Goal: Task Accomplishment & Management: Use online tool/utility

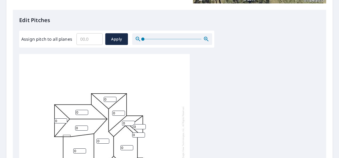
scroll to position [160, 0]
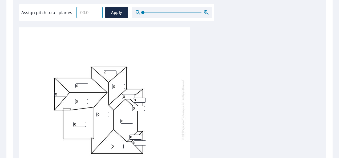
click at [91, 15] on input "Assign pitch to all planes" at bounding box center [89, 12] width 26 height 15
click at [96, 11] on input "0.1" at bounding box center [89, 12] width 26 height 15
click at [96, 11] on input "0.2" at bounding box center [89, 12] width 26 height 15
click at [96, 11] on input "0.3" at bounding box center [89, 12] width 26 height 15
click at [96, 11] on input "0.4" at bounding box center [89, 12] width 26 height 15
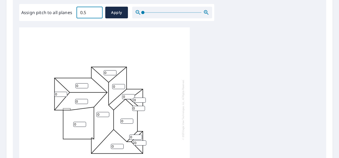
click at [96, 11] on input "0.5" at bounding box center [89, 12] width 26 height 15
click at [96, 11] on input "0.6" at bounding box center [89, 12] width 26 height 15
click at [96, 11] on input "0.7" at bounding box center [89, 12] width 26 height 15
click at [96, 11] on input "0.8" at bounding box center [89, 12] width 26 height 15
click at [96, 11] on input "0.9" at bounding box center [89, 12] width 26 height 15
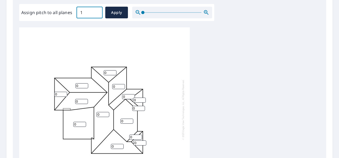
click at [96, 11] on input "1" at bounding box center [89, 12] width 26 height 15
click at [96, 11] on input "1.1" at bounding box center [89, 12] width 26 height 15
click at [96, 11] on input "1.2" at bounding box center [89, 12] width 26 height 15
click at [96, 11] on input "1.3" at bounding box center [89, 12] width 26 height 15
click at [96, 11] on input "1.4" at bounding box center [89, 12] width 26 height 15
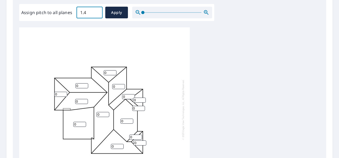
type input "1"
type input "5"
click at [112, 12] on span "Apply" at bounding box center [117, 12] width 14 height 7
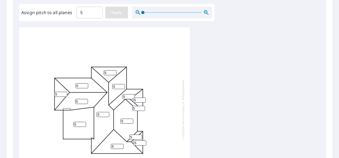
type input "5"
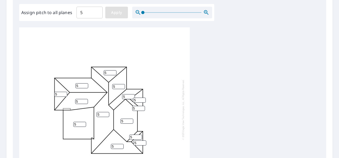
type input "5"
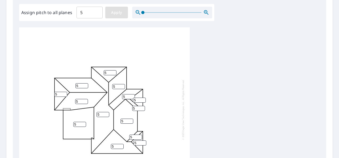
type input "5"
drag, startPoint x: 78, startPoint y: 119, endPoint x: 53, endPoint y: 123, distance: 25.9
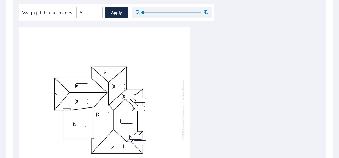
click at [53, 123] on div "5 5 5 5 5 5 5 5 5 5 5 5 5 5" at bounding box center [104, 109] width 171 height 167
type input "1"
click at [214, 91] on div "5 1 5 5 5 5 5 5 5 5 5 5 5 5" at bounding box center [169, 110] width 301 height 167
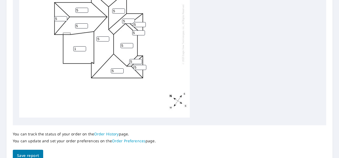
scroll to position [263, 0]
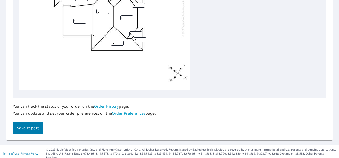
click at [19, 130] on span "Save report" at bounding box center [28, 128] width 22 height 7
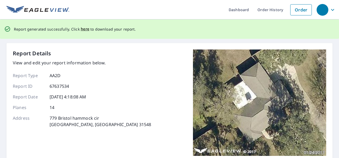
scroll to position [0, 0]
click at [81, 30] on span "here" at bounding box center [85, 29] width 9 height 7
